Goal: Find specific page/section: Find specific page/section

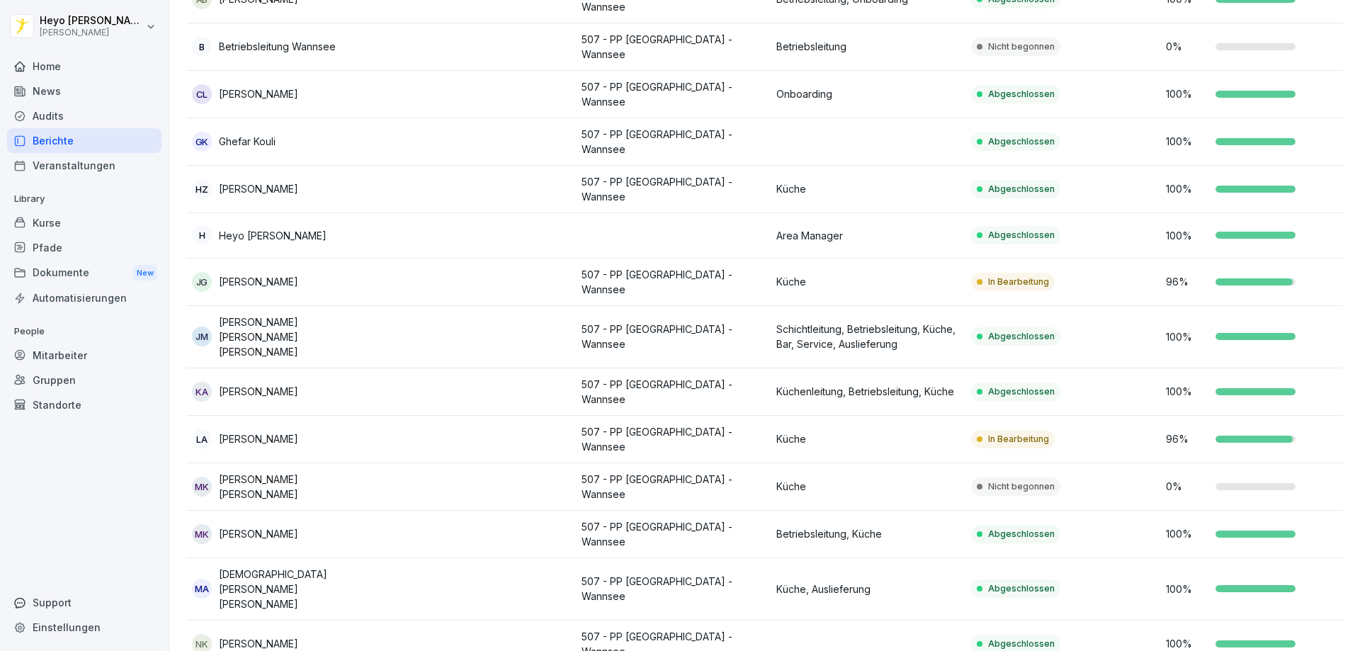
click at [95, 144] on div "Berichte" at bounding box center [84, 140] width 154 height 25
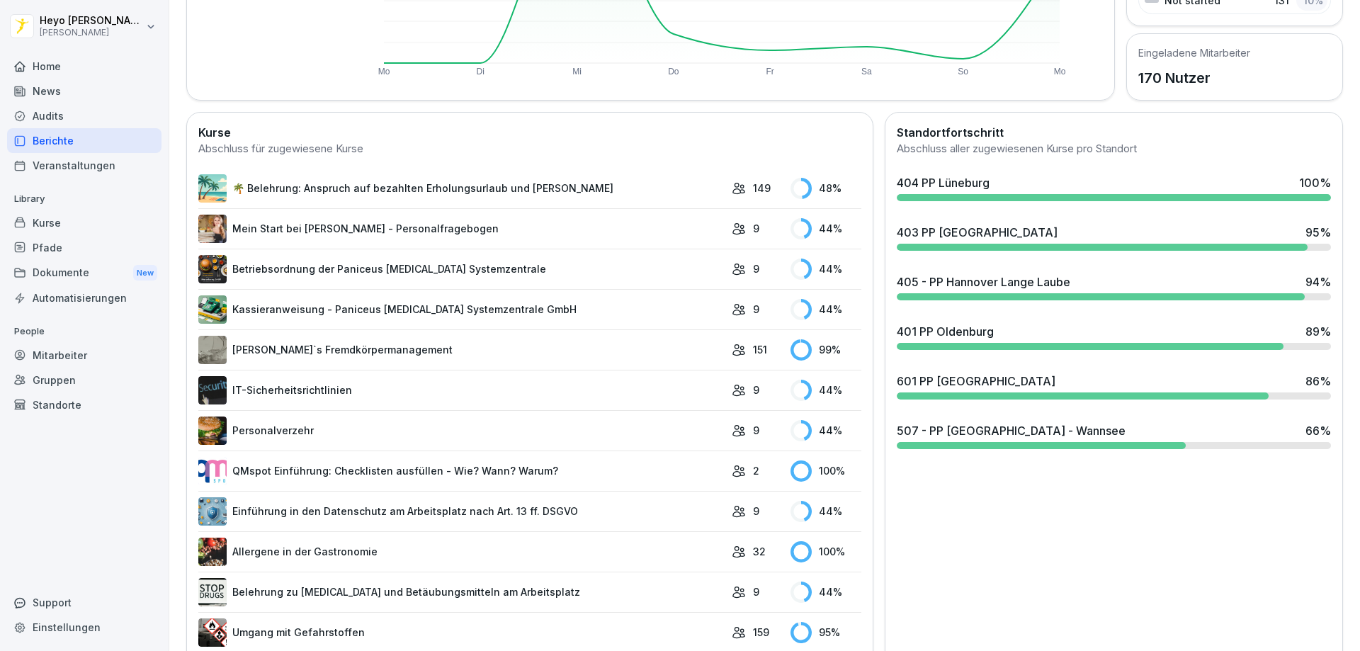
scroll to position [300, 0]
click at [1037, 433] on div "507 - PP [GEOGRAPHIC_DATA] - Wannsee 66 %" at bounding box center [1114, 429] width 434 height 17
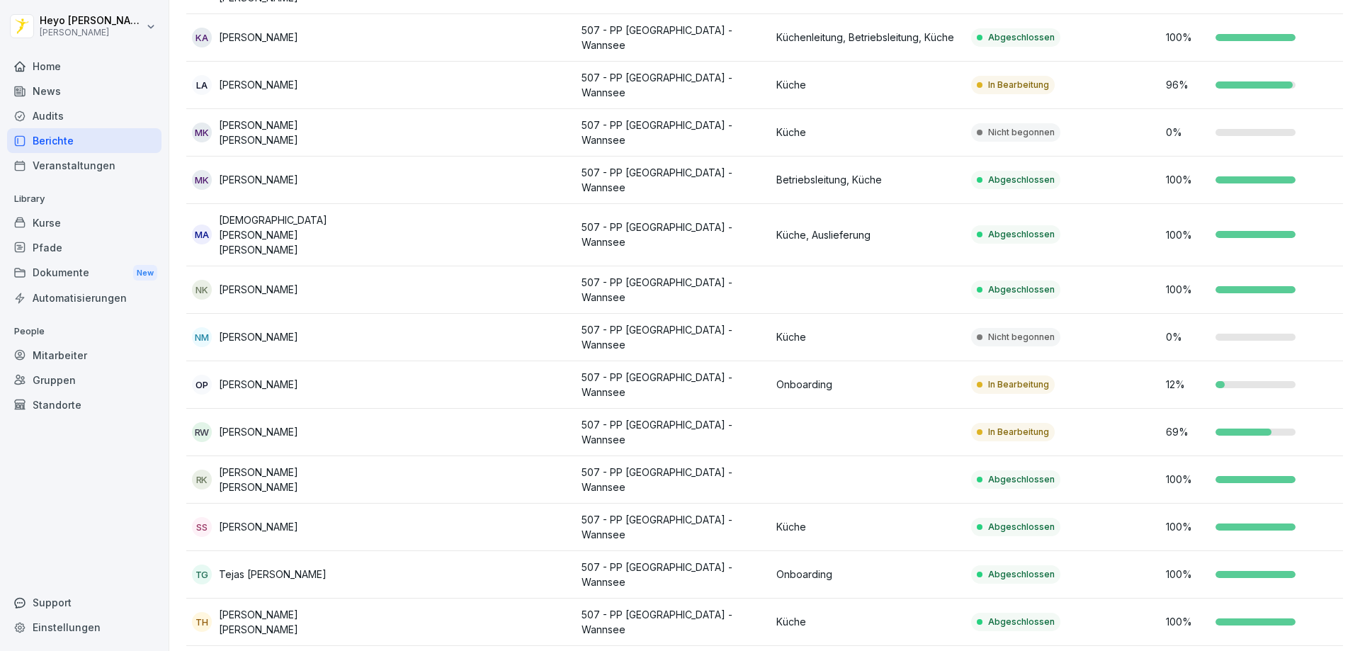
scroll to position [584, 0]
click at [54, 147] on div "Berichte" at bounding box center [84, 140] width 154 height 25
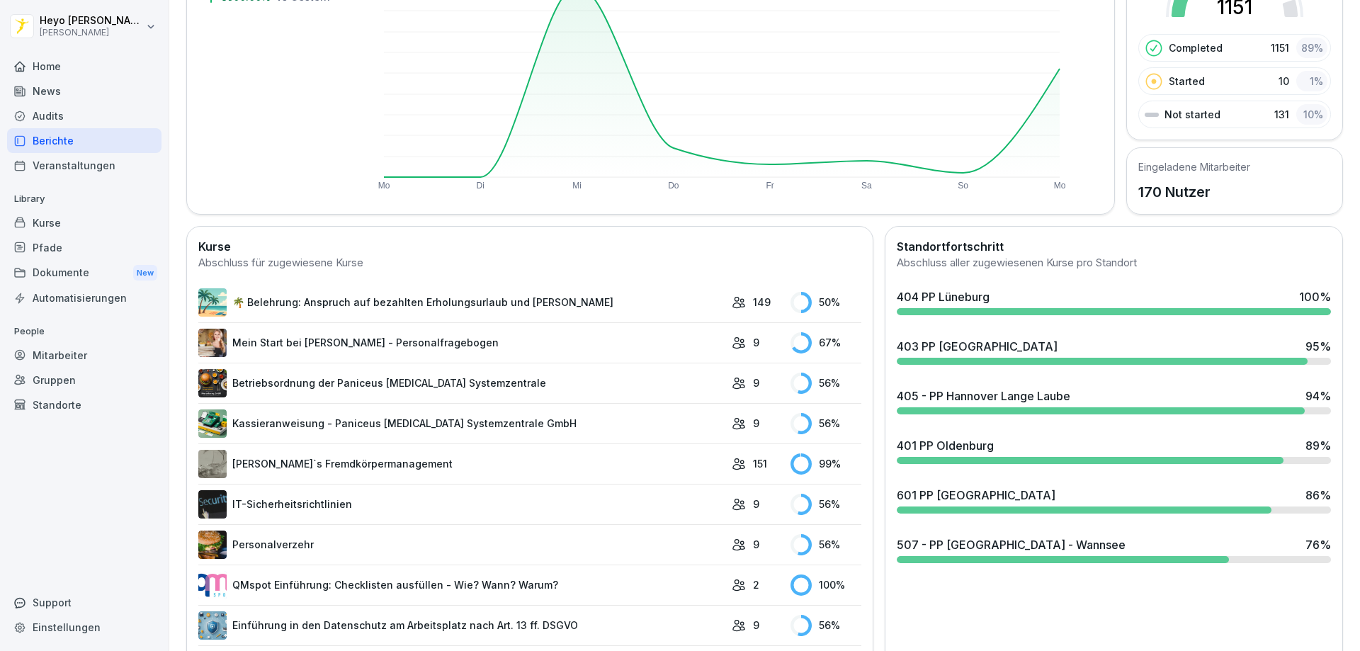
scroll to position [229, 0]
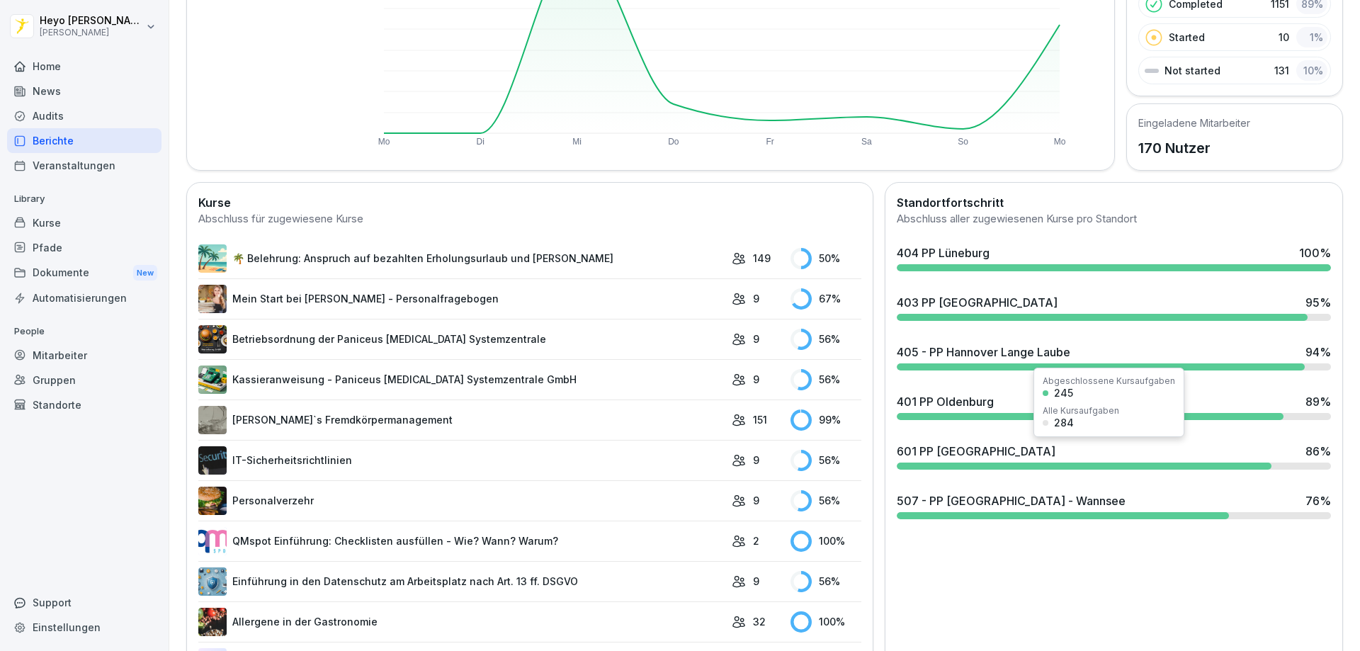
click at [944, 458] on div "601 PP [GEOGRAPHIC_DATA]" at bounding box center [976, 451] width 159 height 17
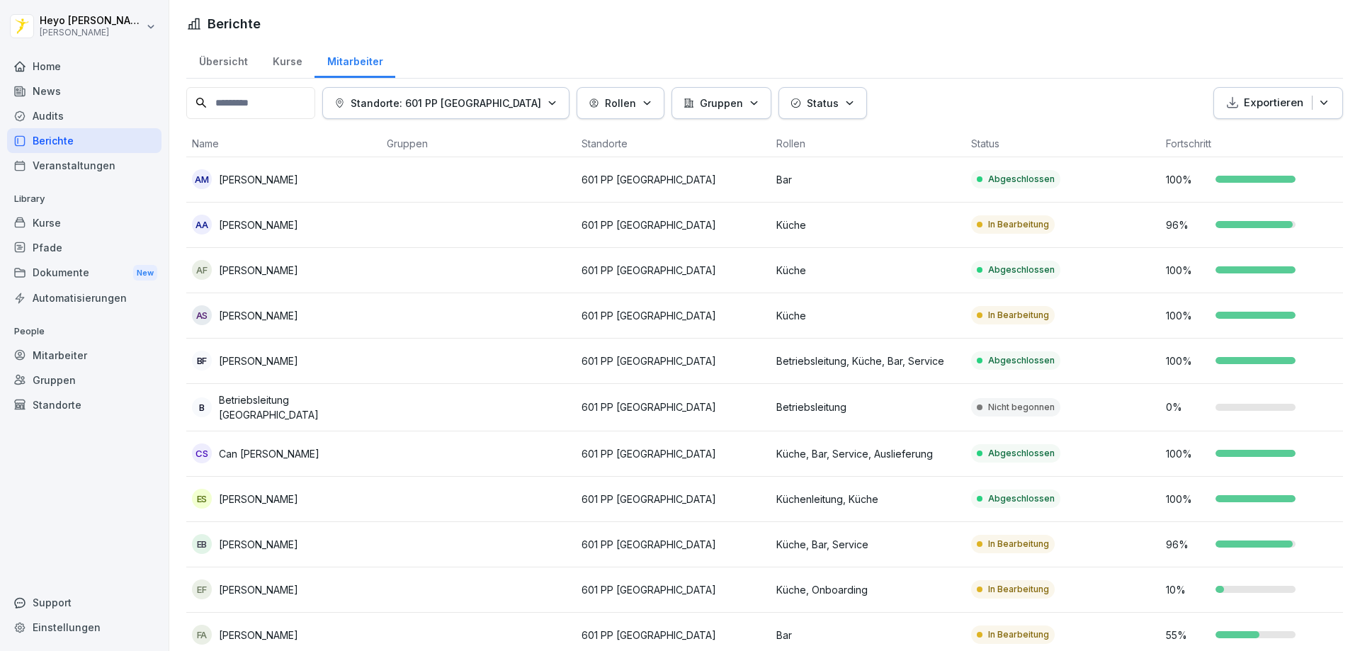
click at [76, 142] on div "Berichte" at bounding box center [84, 140] width 154 height 25
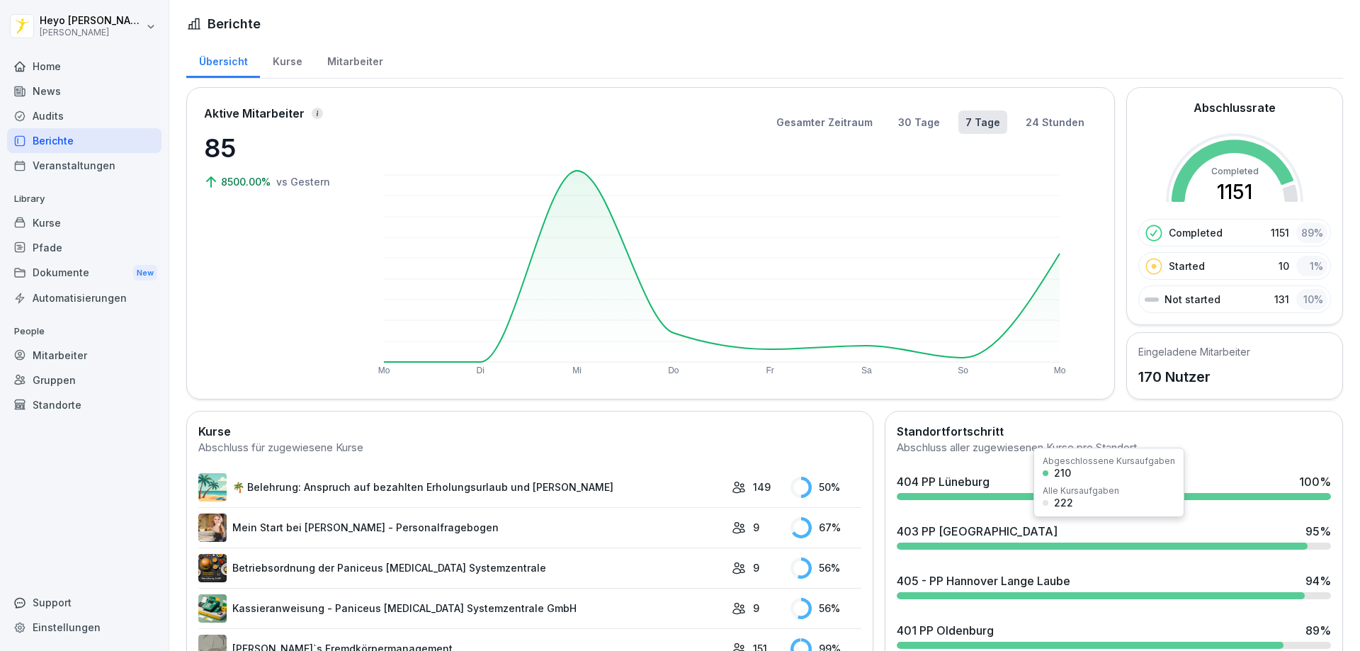
click at [1190, 499] on div at bounding box center [1114, 496] width 434 height 7
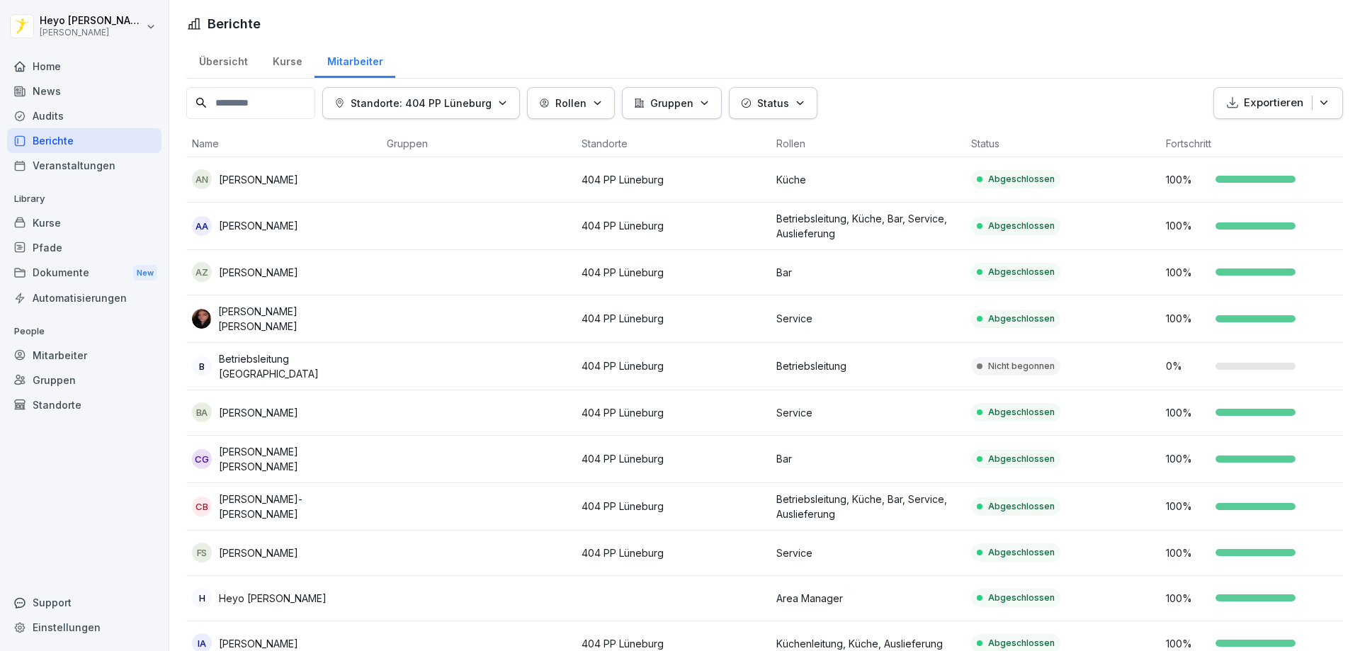
click at [38, 146] on div "Berichte" at bounding box center [84, 140] width 154 height 25
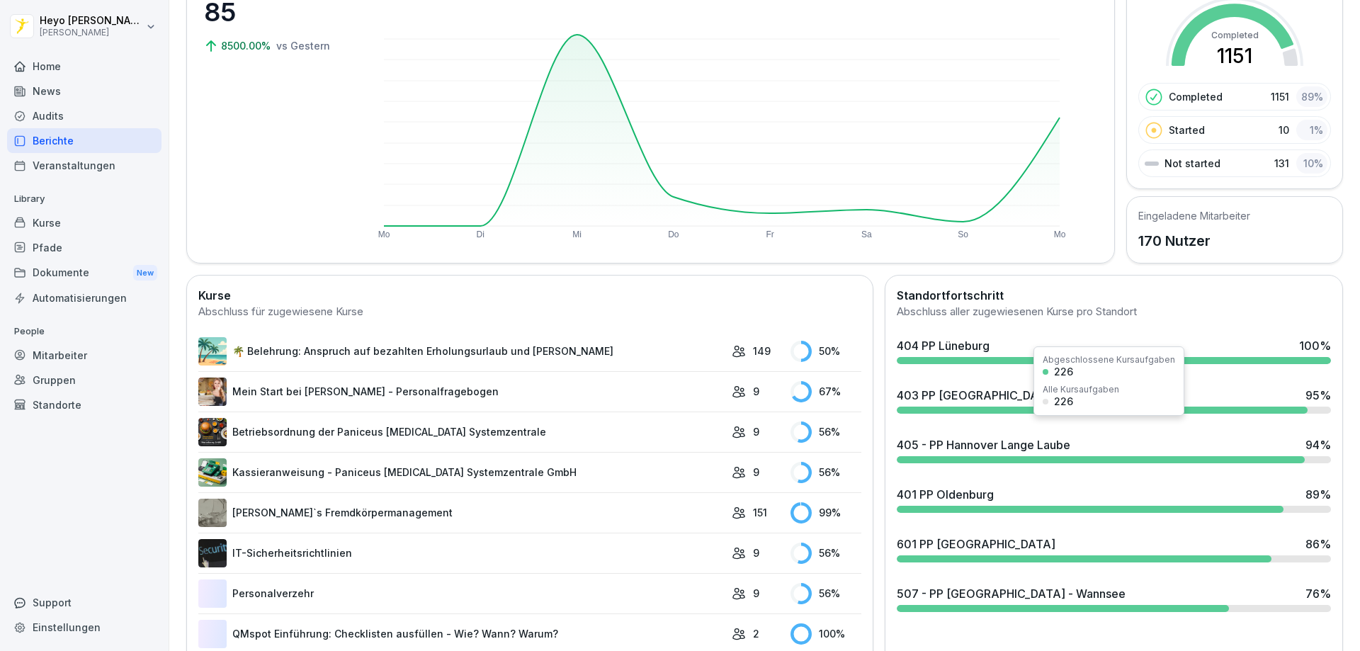
scroll to position [142, 0]
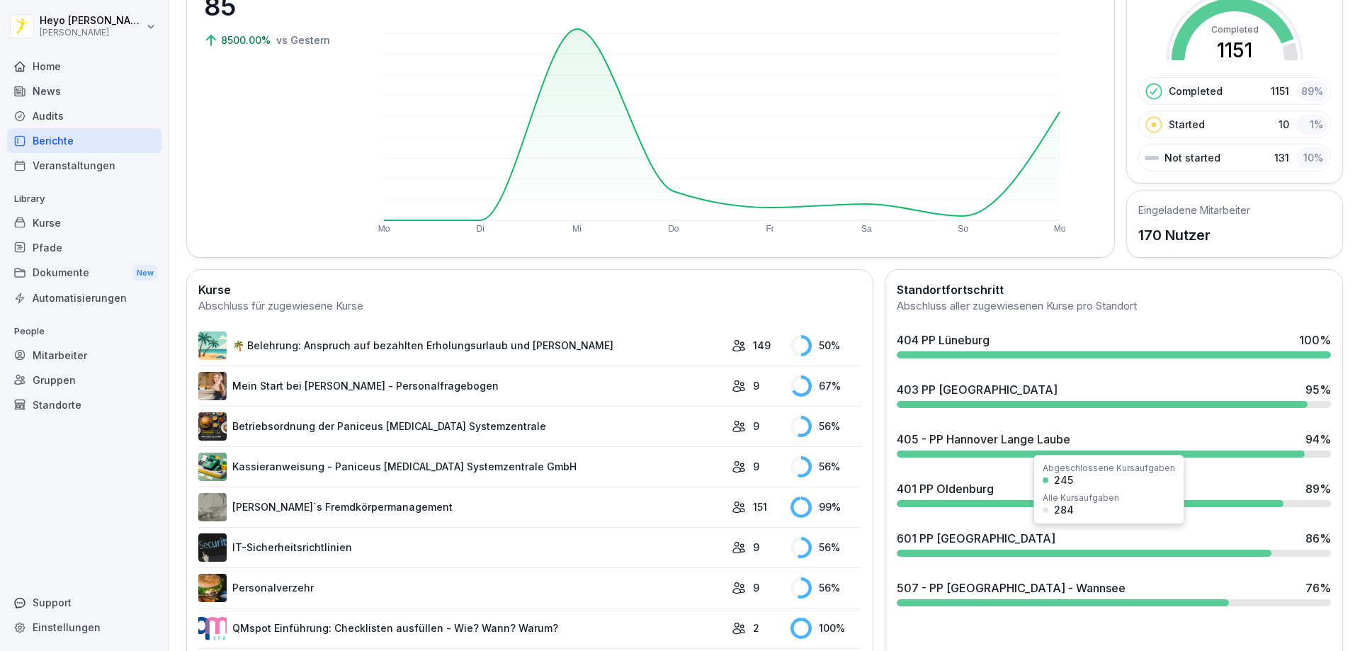
click at [1019, 525] on div "601 PP [GEOGRAPHIC_DATA] 86 %" at bounding box center [1114, 543] width 446 height 38
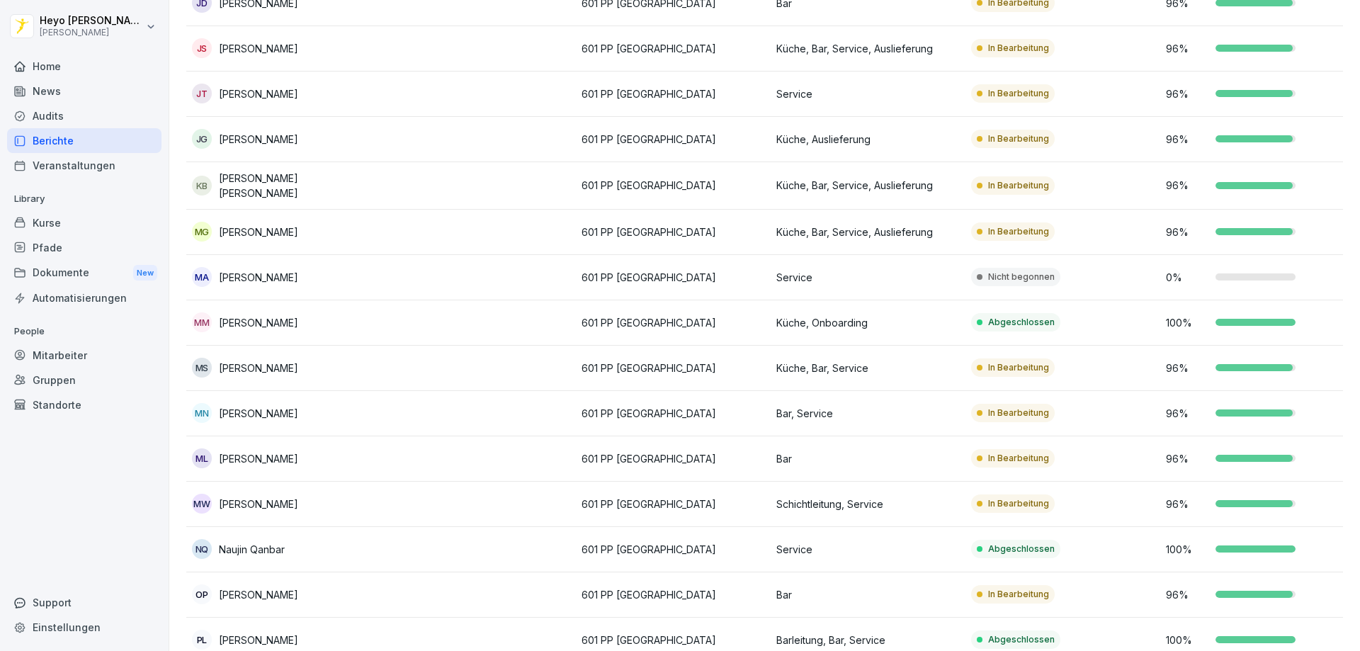
scroll to position [795, 0]
